Goal: Navigation & Orientation: Find specific page/section

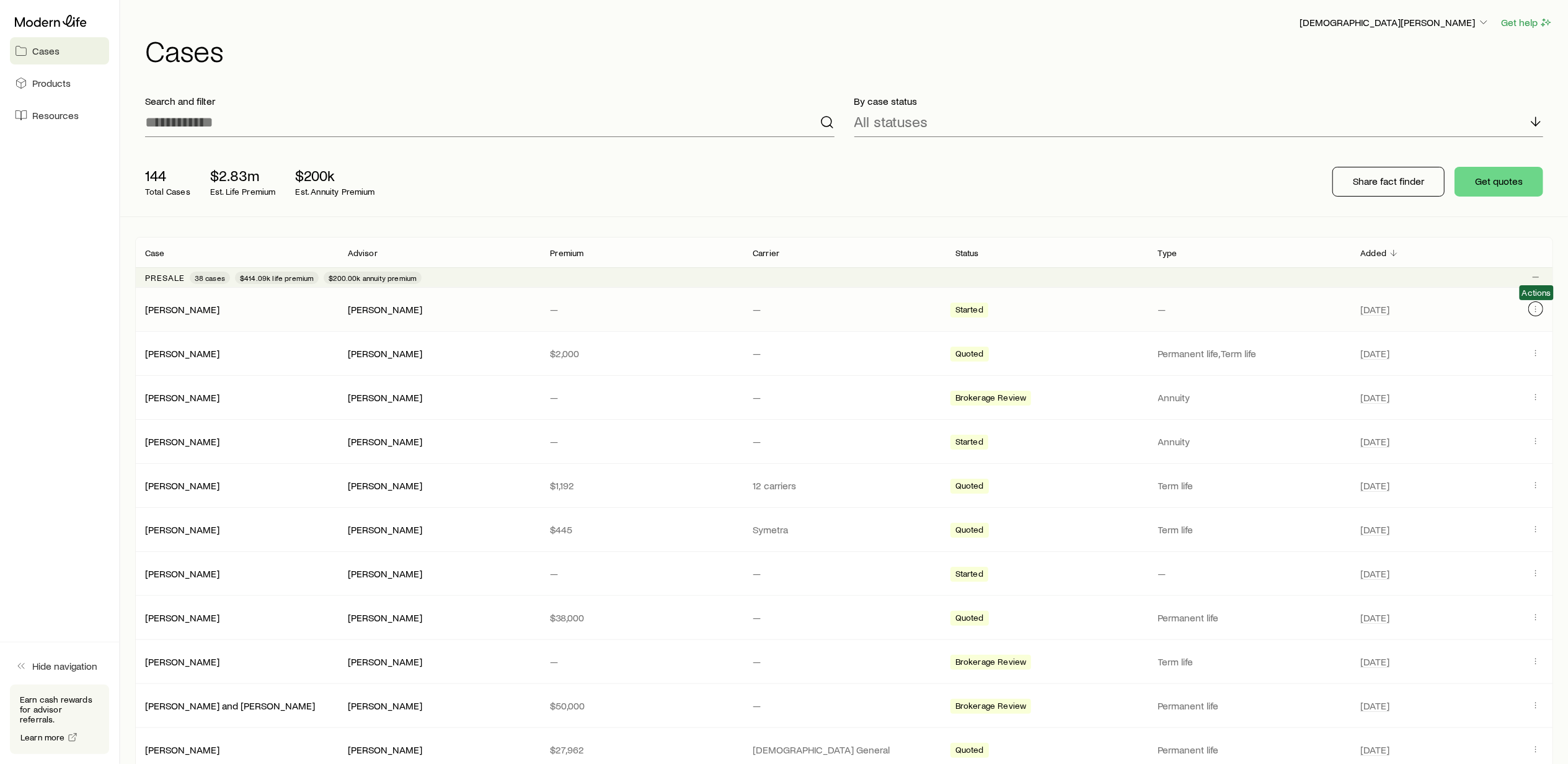
click at [1537, 311] on icon "Client cases" at bounding box center [1535, 308] width 10 height 10
click at [60, 117] on span "Resources" at bounding box center [56, 115] width 47 height 12
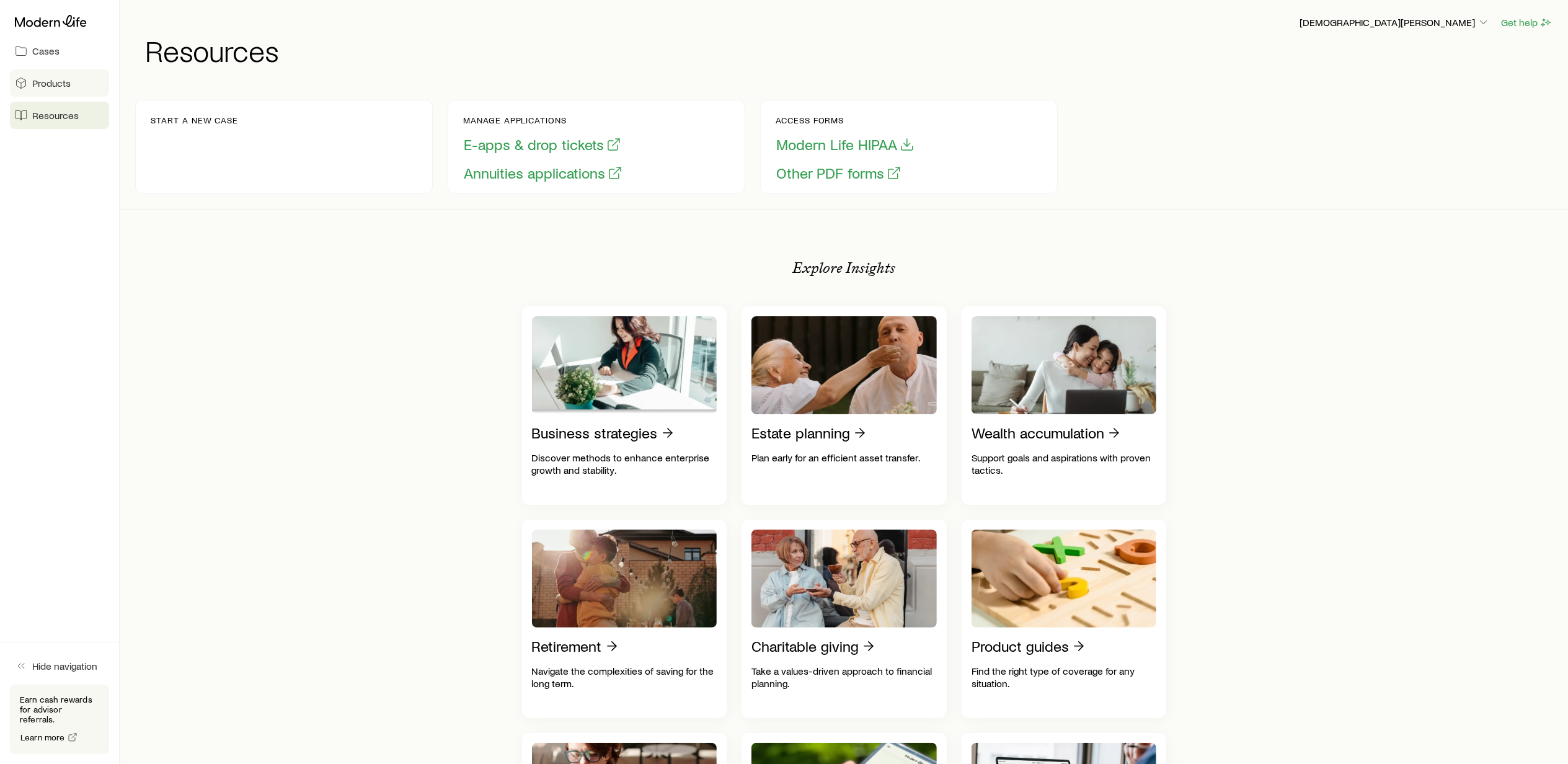
click at [55, 80] on span "Products" at bounding box center [52, 82] width 38 height 12
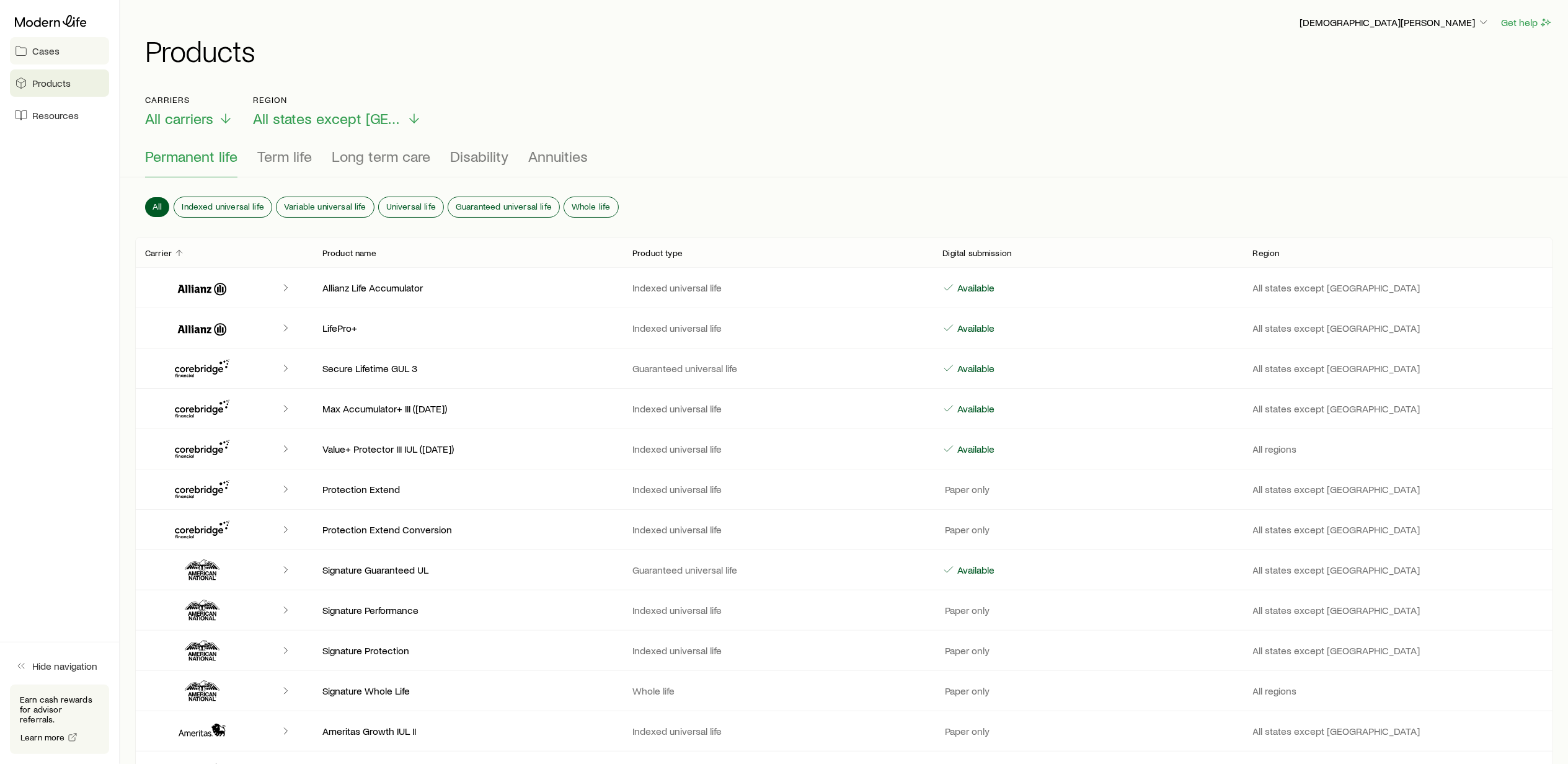
click at [41, 53] on span "Cases" at bounding box center [46, 51] width 28 height 12
